Goal: Task Accomplishment & Management: Use online tool/utility

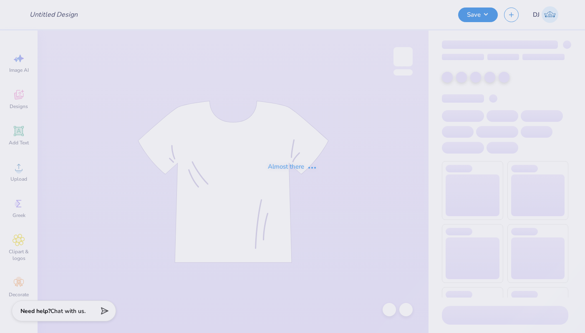
type input "Fall Merch Drop - [US_STATE] Rugby at The [GEOGRAPHIC_DATA][US_STATE]"
type input "50"
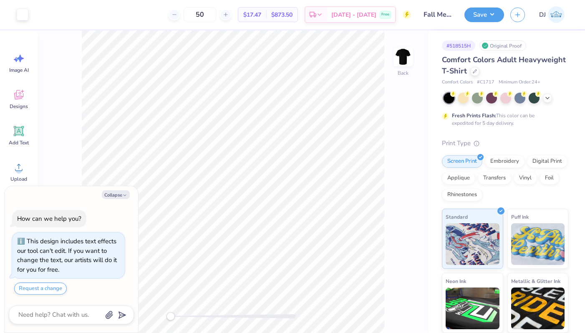
type textarea "x"
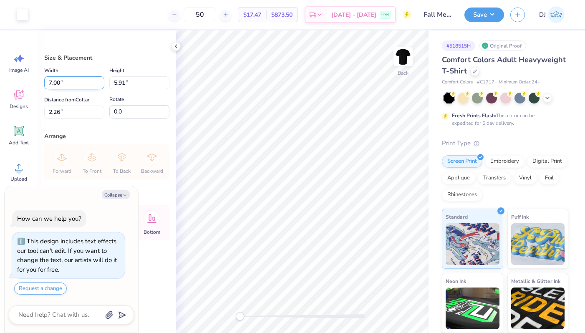
click at [66, 87] on input "7.00" at bounding box center [74, 82] width 60 height 13
click at [58, 81] on input "7.00" at bounding box center [74, 82] width 60 height 13
type input "11.00"
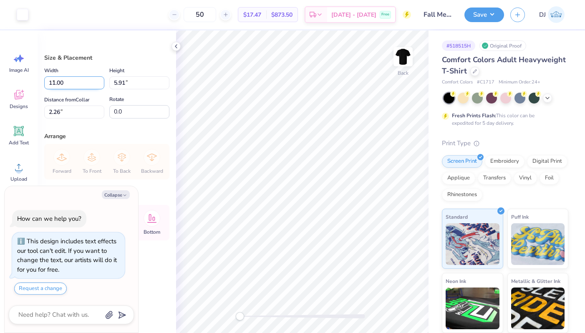
type textarea "x"
type input "9.28"
click at [76, 110] on input "0.57" at bounding box center [74, 112] width 60 height 13
type input "0.573"
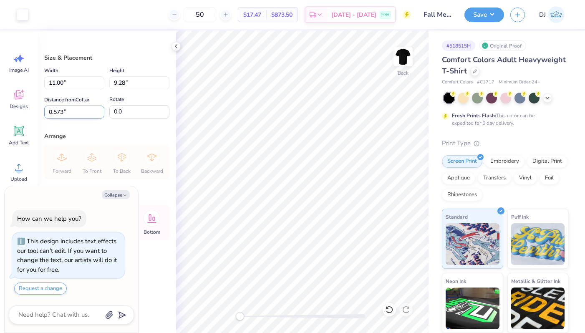
type textarea "x"
click at [53, 113] on input "0.57" at bounding box center [74, 112] width 60 height 13
type input "3"
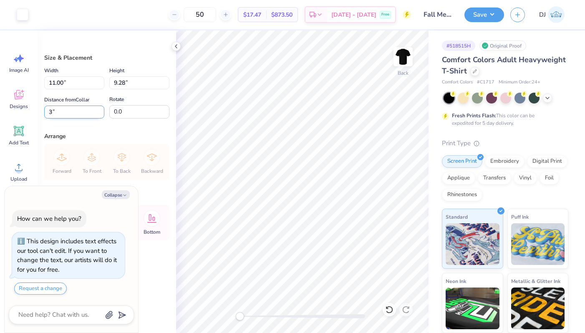
type textarea "x"
type input "3.00"
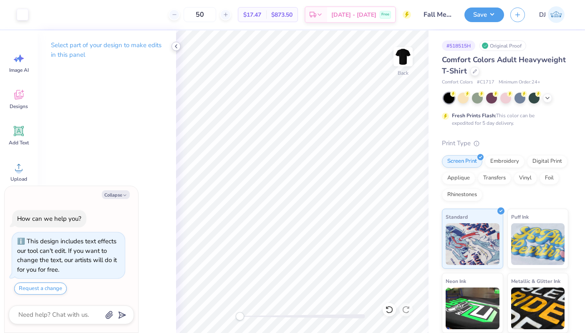
click at [177, 46] on icon at bounding box center [176, 46] width 7 height 7
click at [177, 45] on icon at bounding box center [176, 46] width 7 height 7
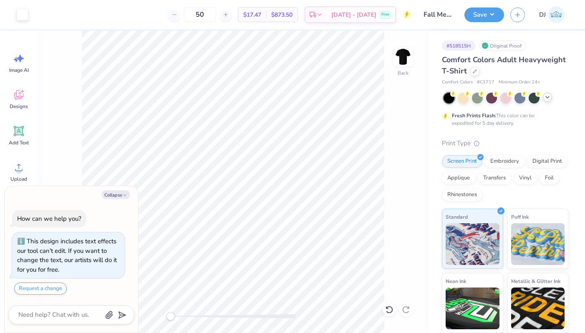
click at [547, 100] on icon at bounding box center [547, 97] width 7 height 7
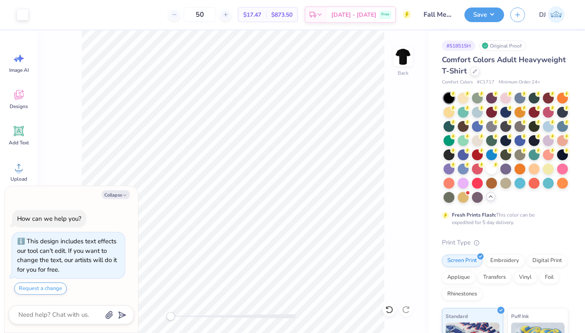
click at [500, 72] on div "Comfort Colors Adult Heavyweight T-Shirt" at bounding box center [505, 65] width 126 height 23
click at [489, 17] on button "Save" at bounding box center [484, 13] width 40 height 15
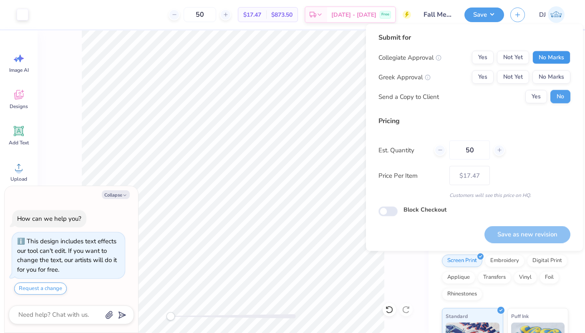
click at [554, 57] on button "No Marks" at bounding box center [551, 57] width 38 height 13
click at [483, 60] on button "Yes" at bounding box center [483, 57] width 22 height 13
click at [554, 73] on button "No Marks" at bounding box center [551, 77] width 38 height 13
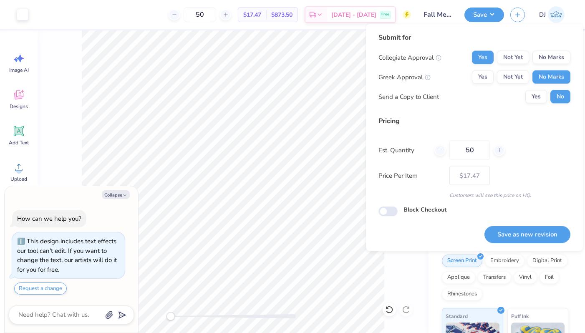
click at [531, 220] on div "Save as new revision" at bounding box center [527, 230] width 86 height 26
click at [523, 232] on button "Save as new revision" at bounding box center [527, 234] width 86 height 17
type textarea "x"
type input "– –"
type textarea "x"
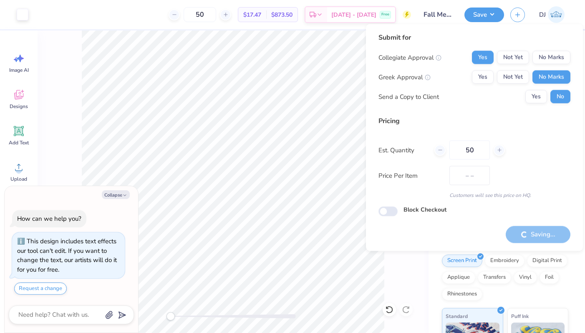
type input "$17.47"
type textarea "x"
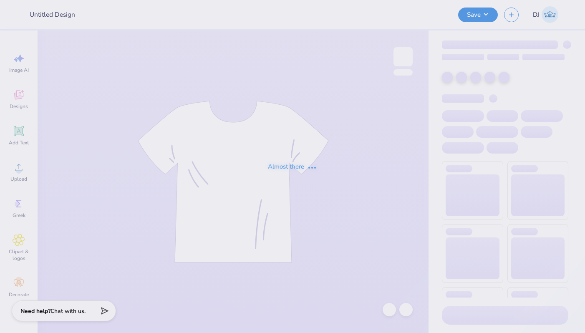
type input "Fall Merch Drop - [US_STATE] Rugby at The [GEOGRAPHIC_DATA][US_STATE]"
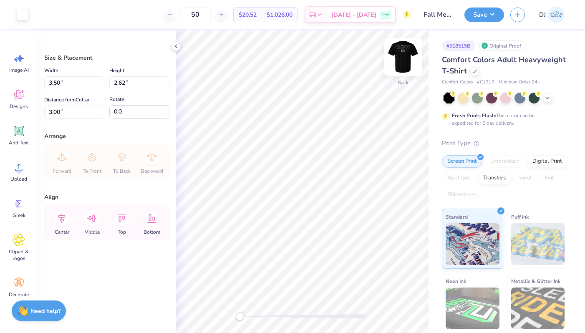
click at [407, 62] on img at bounding box center [402, 56] width 33 height 33
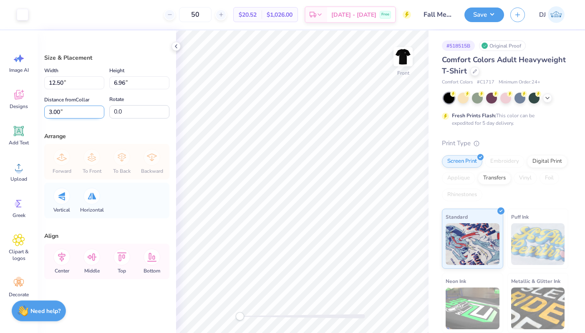
click at [53, 113] on input "3.00" at bounding box center [74, 112] width 60 height 13
type input "4"
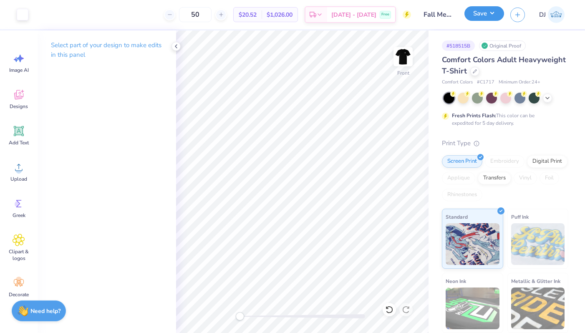
click at [484, 16] on button "Save" at bounding box center [484, 13] width 40 height 15
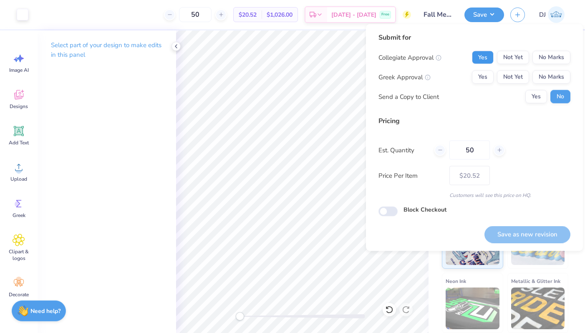
click at [486, 56] on button "Yes" at bounding box center [483, 57] width 22 height 13
click at [554, 76] on button "No Marks" at bounding box center [551, 77] width 38 height 13
click at [525, 227] on button "Save as new revision" at bounding box center [527, 234] width 86 height 17
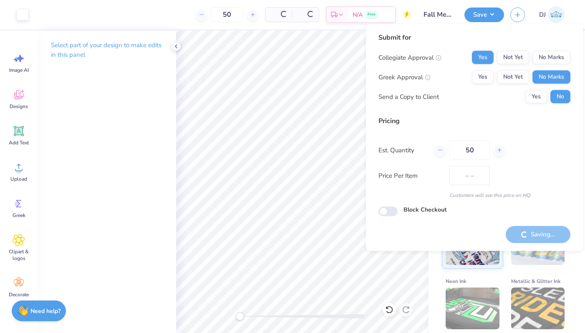
type input "$20.52"
